Goal: Information Seeking & Learning: Learn about a topic

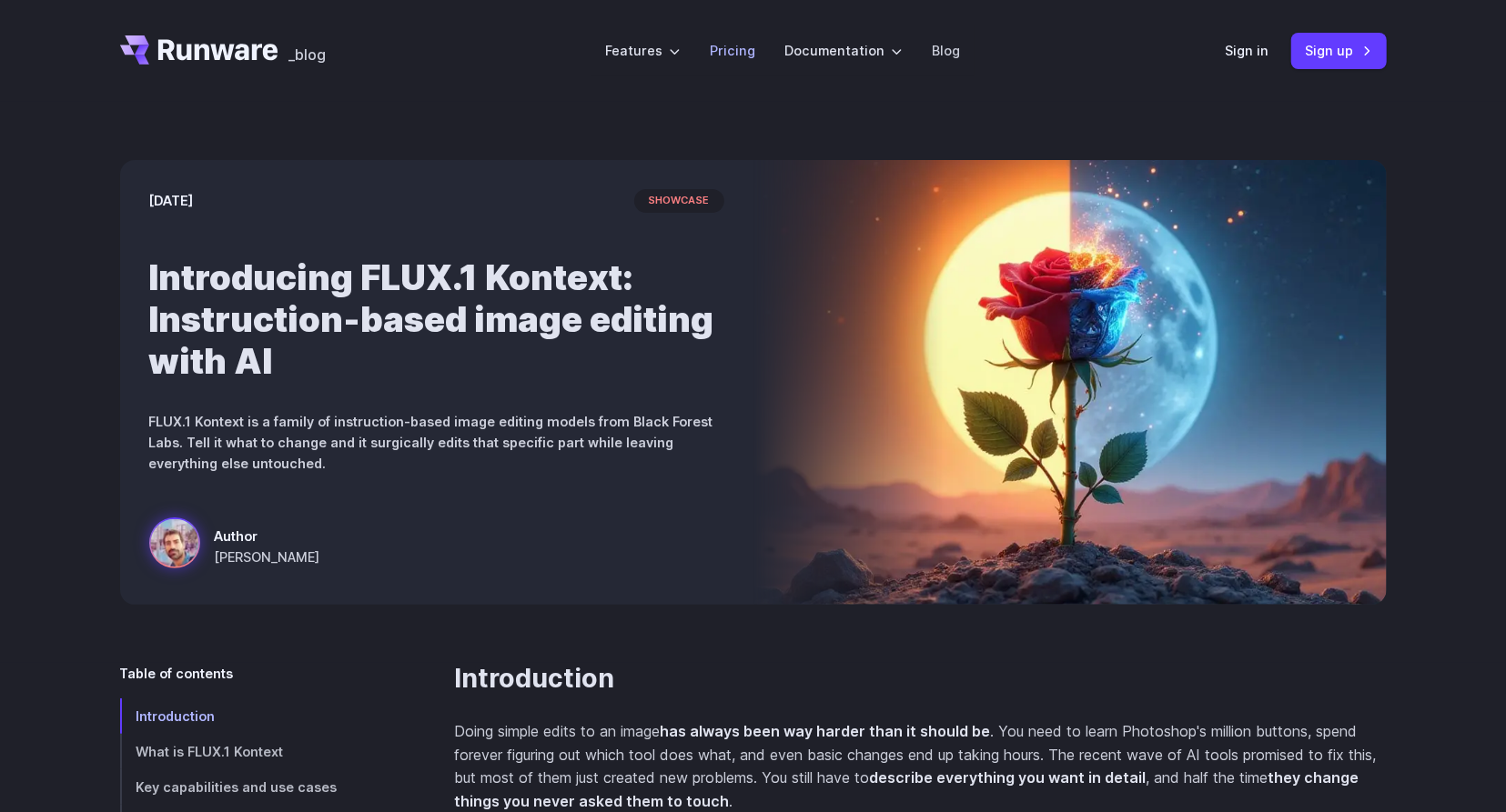
click at [732, 54] on link "Pricing" at bounding box center [732, 50] width 45 height 21
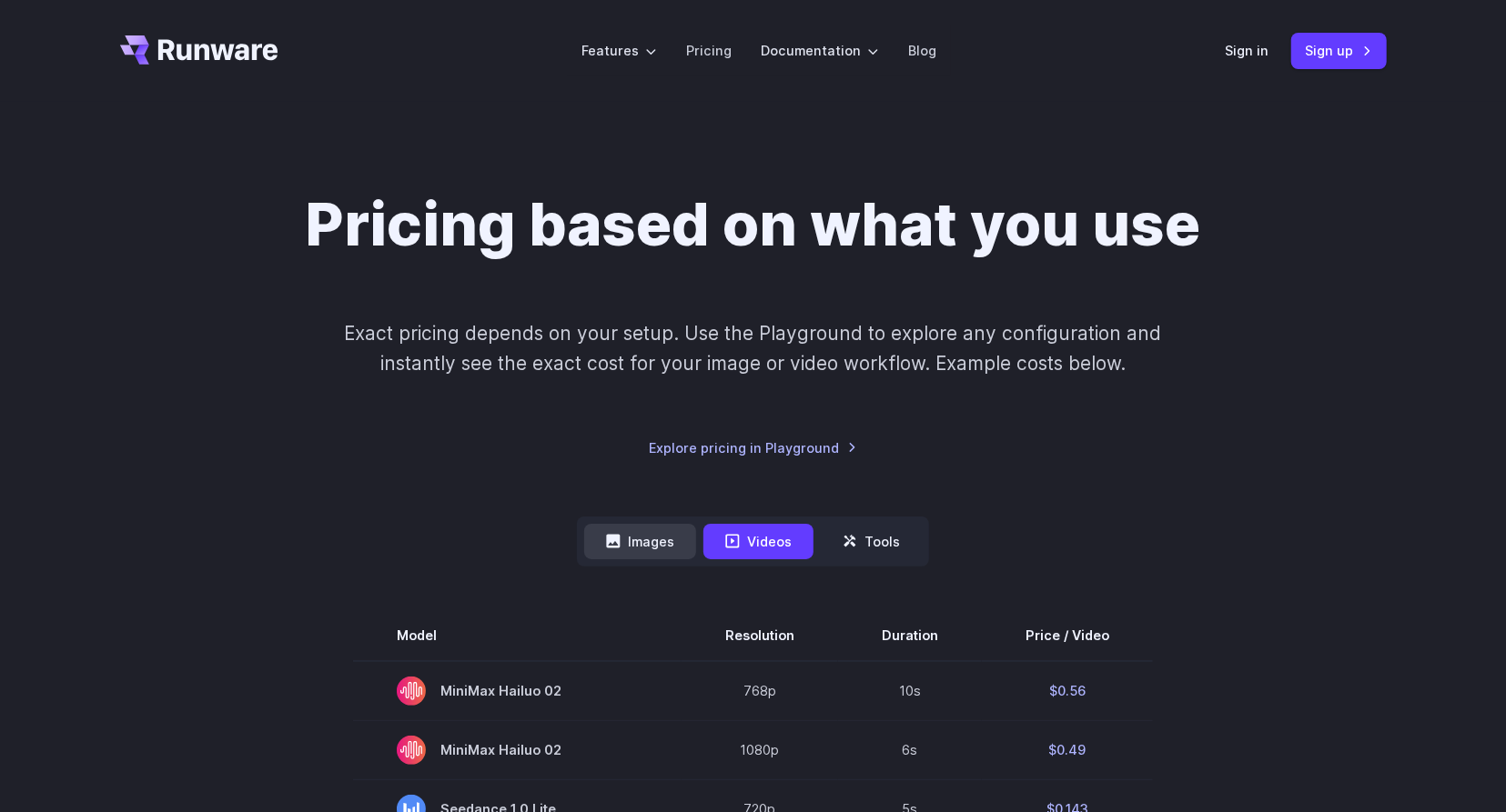
click at [655, 536] on button "Images" at bounding box center [640, 542] width 112 height 35
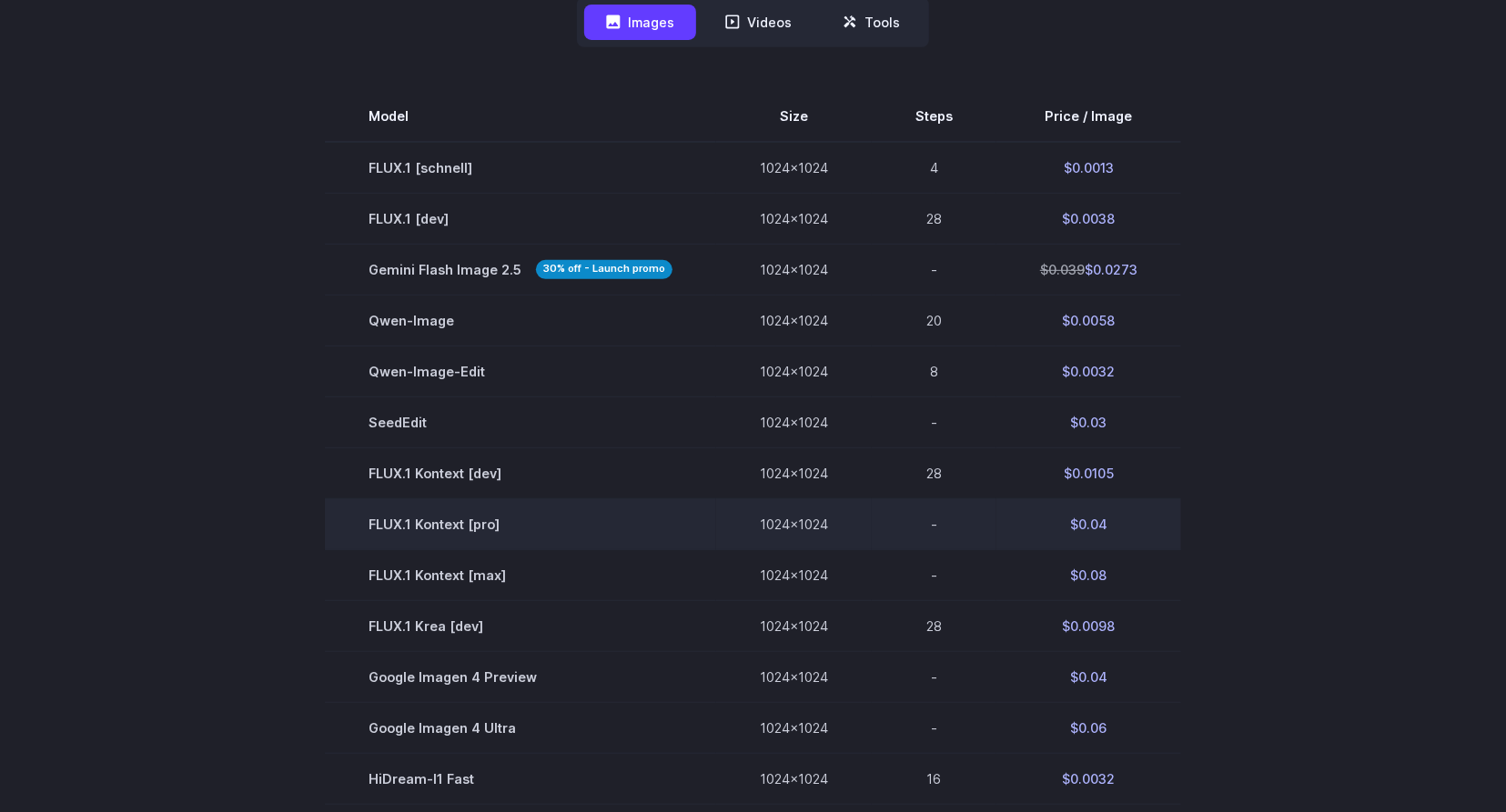
scroll to position [593, 0]
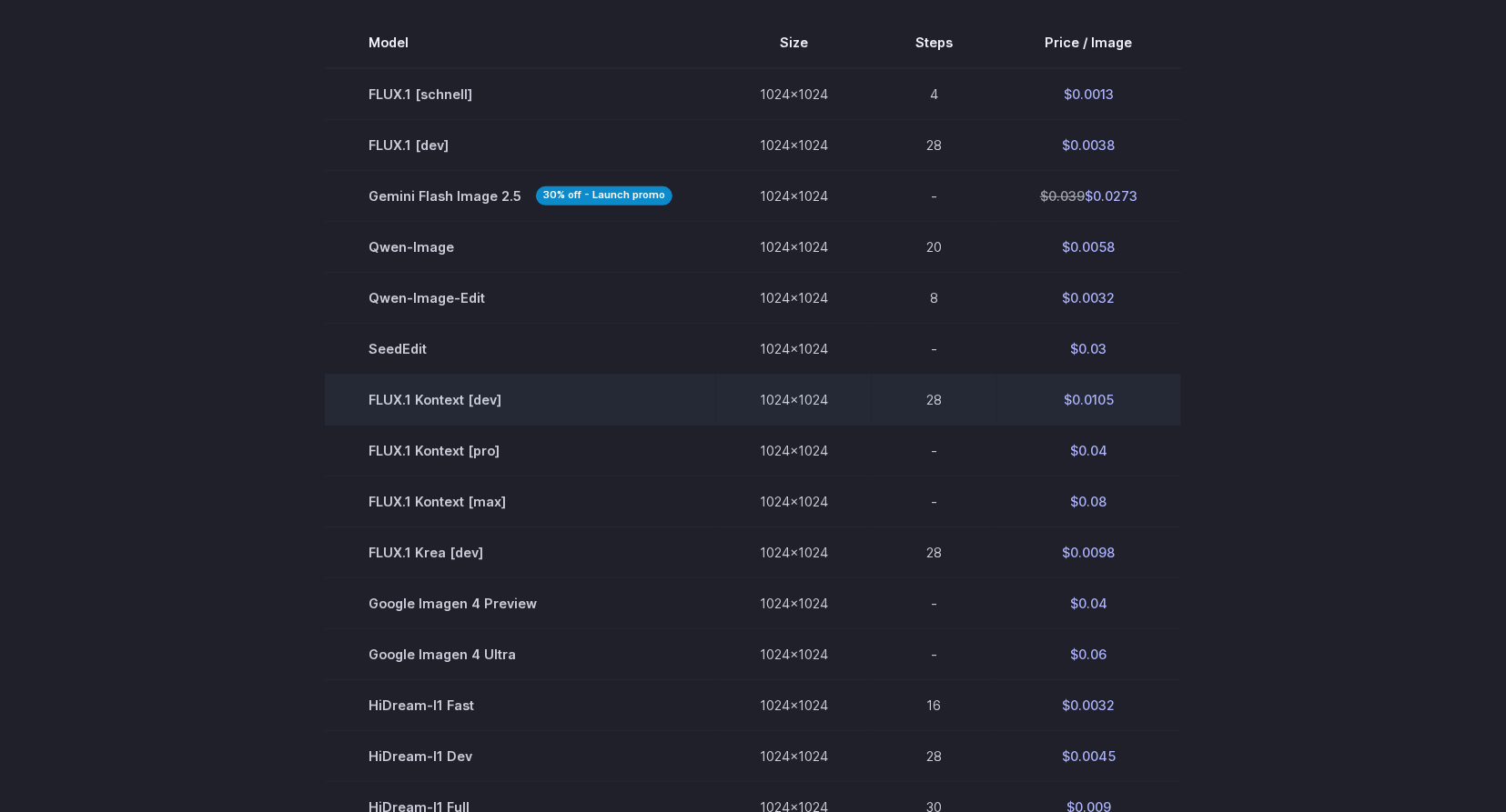
click at [519, 409] on td "FLUX.1 Kontext [dev]" at bounding box center [520, 400] width 391 height 51
click at [486, 407] on td "FLUX.1 Kontext [dev]" at bounding box center [520, 400] width 391 height 51
click at [512, 399] on td "FLUX.1 Kontext [dev]" at bounding box center [520, 400] width 391 height 51
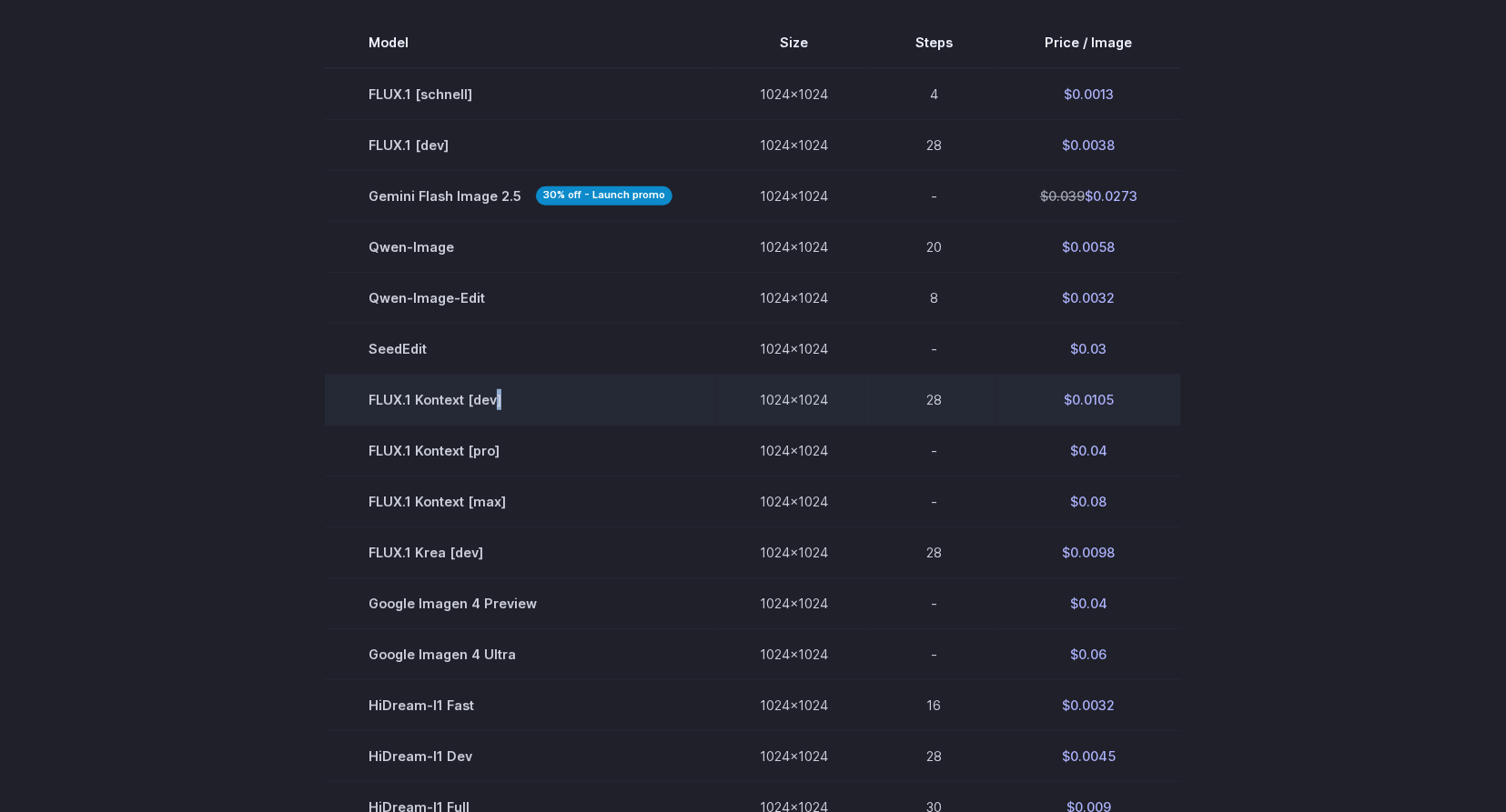
click at [512, 399] on td "FLUX.1 Kontext [dev]" at bounding box center [520, 400] width 391 height 51
click at [1026, 399] on td "$0.0105" at bounding box center [1088, 400] width 185 height 51
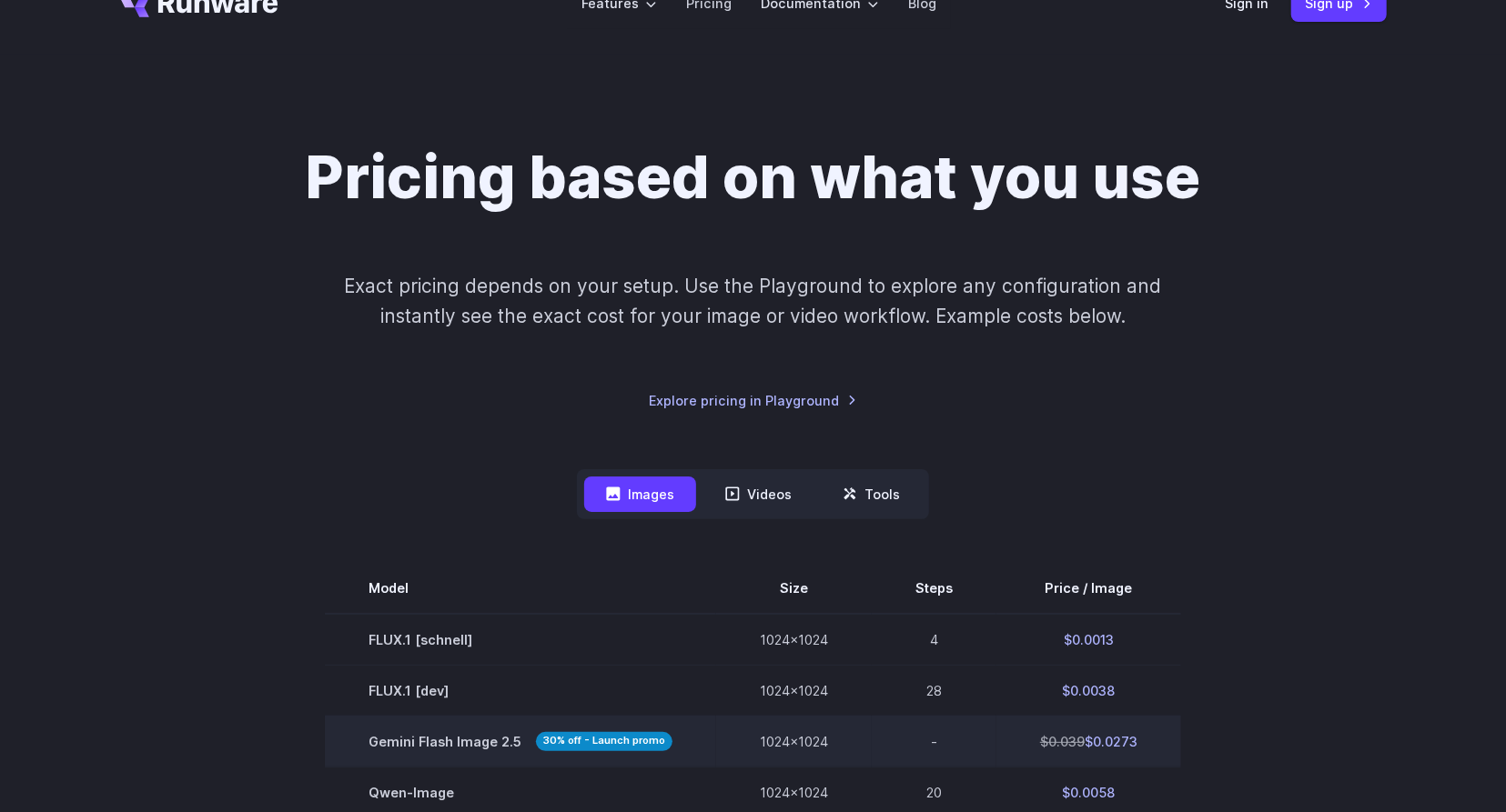
scroll to position [0, 0]
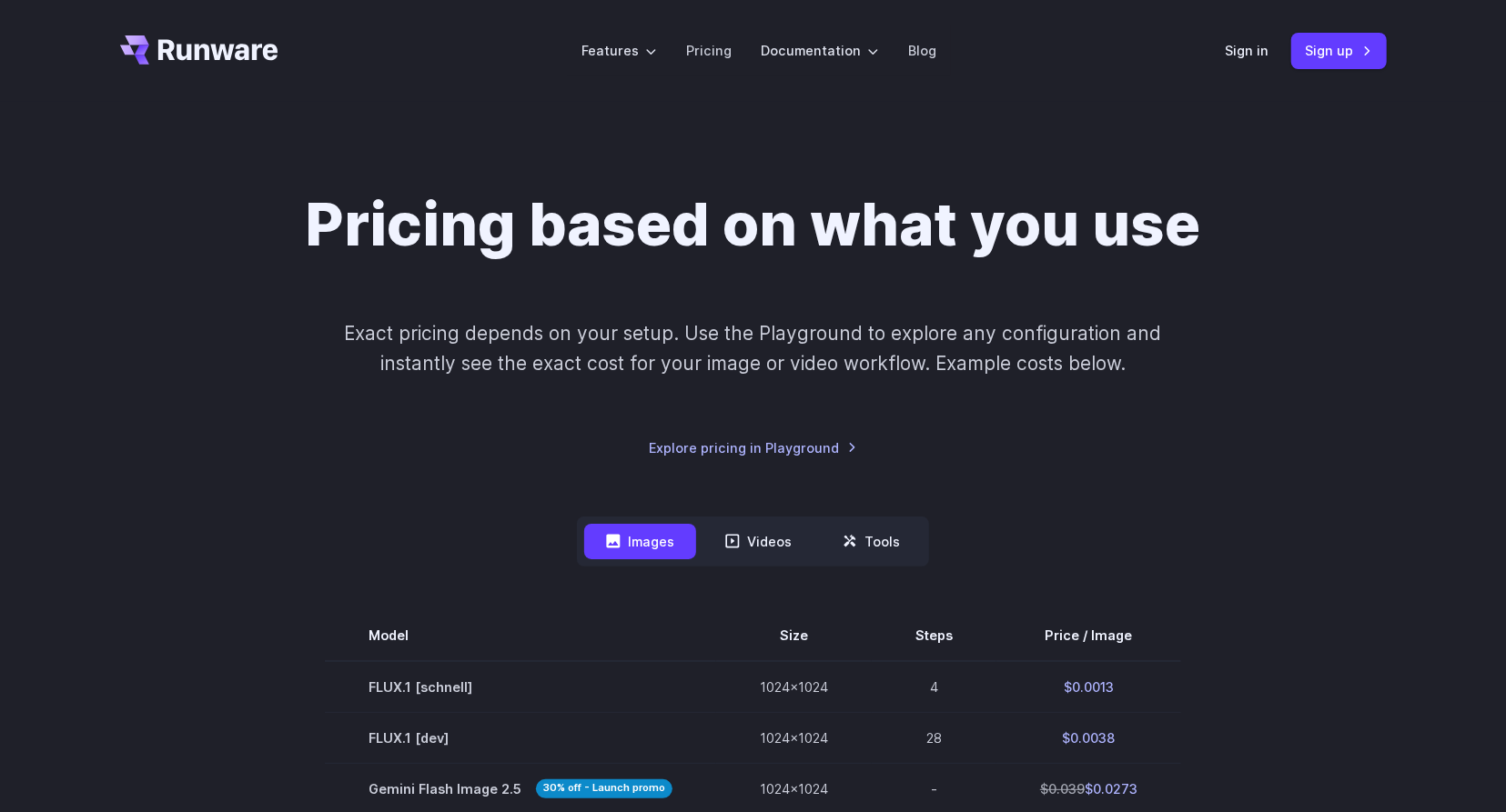
click at [242, 55] on icon "Go to /" at bounding box center [199, 50] width 158 height 29
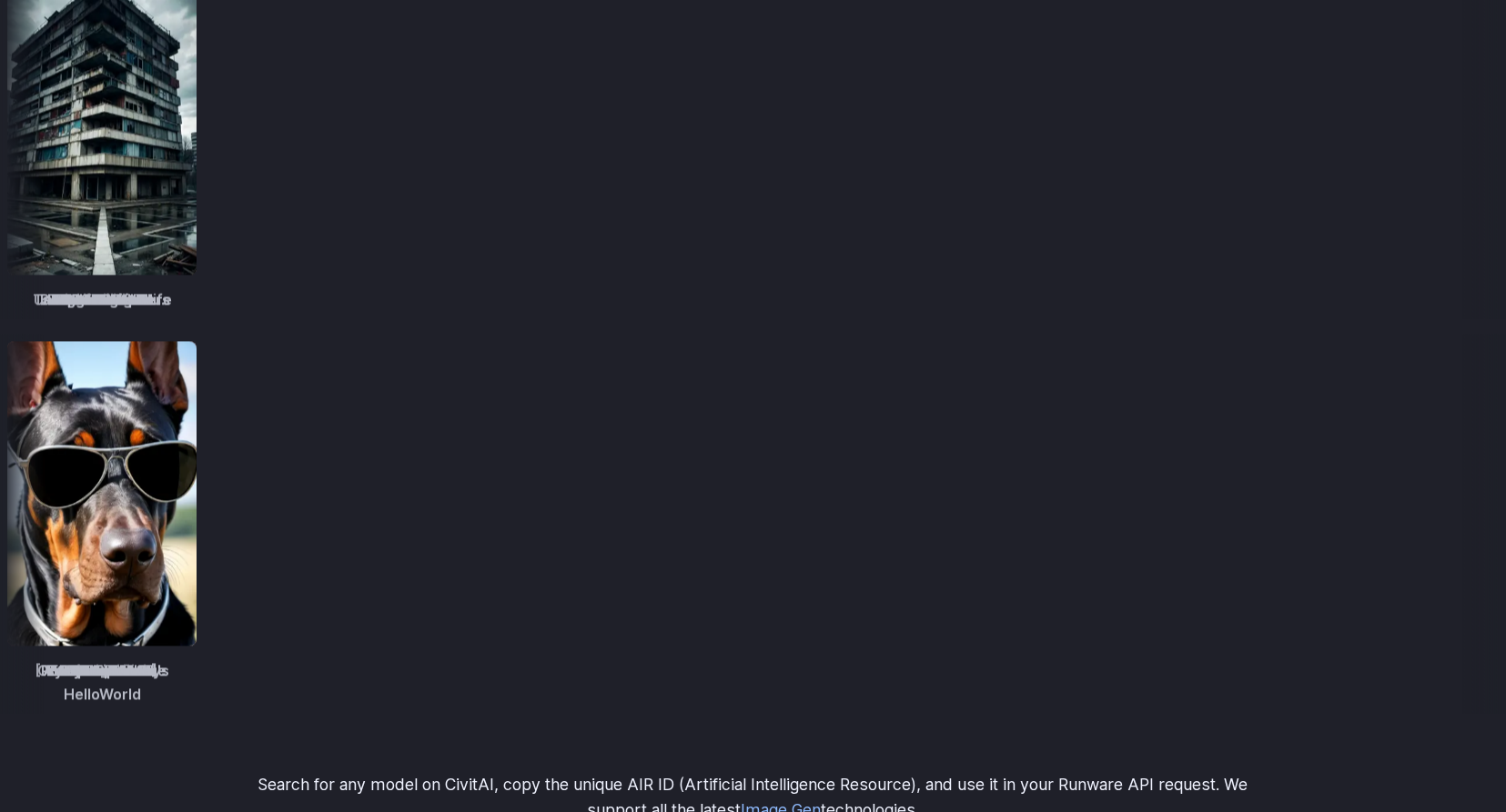
scroll to position [2362, 0]
